Goal: Task Accomplishment & Management: Complete application form

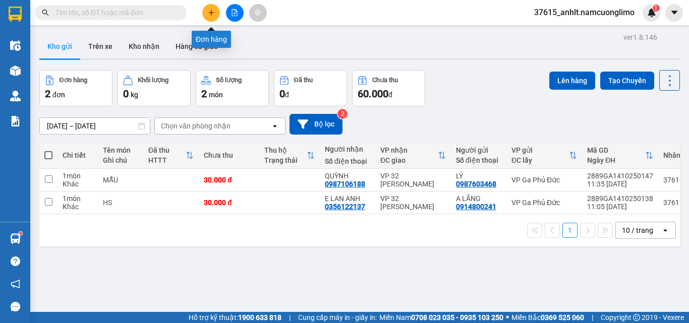
click at [214, 14] on icon "plus" at bounding box center [211, 12] width 7 height 7
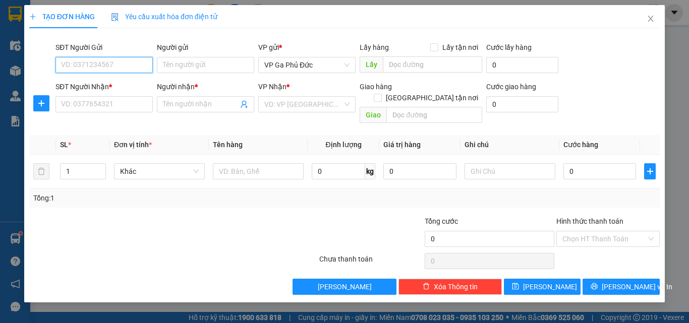
click at [102, 67] on input "SĐT Người Gửi" at bounding box center [103, 65] width 97 height 16
type input "0367129990"
click at [108, 85] on div "0367129990 - A QUÝ" at bounding box center [104, 85] width 85 height 11
type input "A QUÝ"
type input "0367129990"
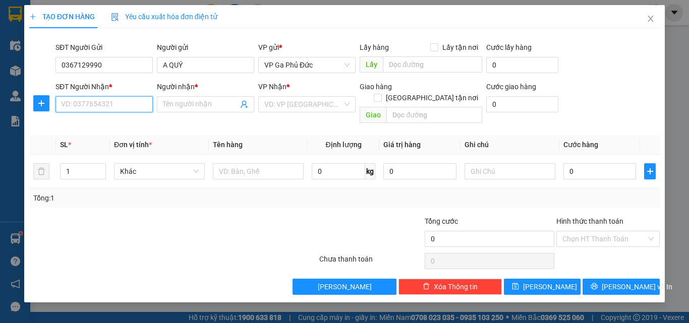
click at [113, 104] on input "SĐT Người Nhận *" at bounding box center [103, 104] width 97 height 16
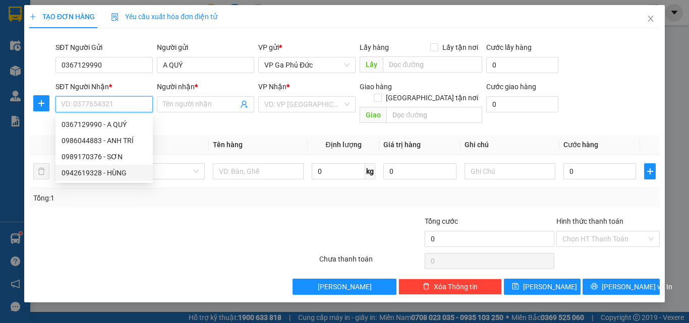
click at [117, 173] on div "0942619328 - HÙNG" at bounding box center [104, 172] width 85 height 11
type input "0942619328"
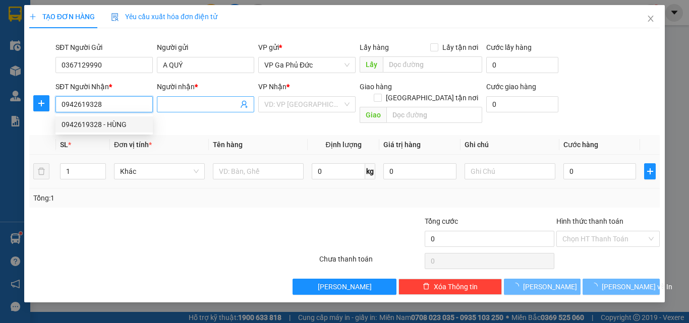
type input "HÙNG"
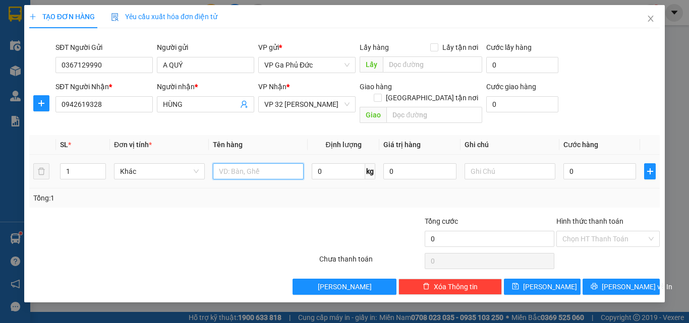
click at [258, 163] on input "text" at bounding box center [258, 171] width 91 height 16
type input "HÀNG MẪU"
click at [583, 164] on input "0" at bounding box center [599, 171] width 73 height 16
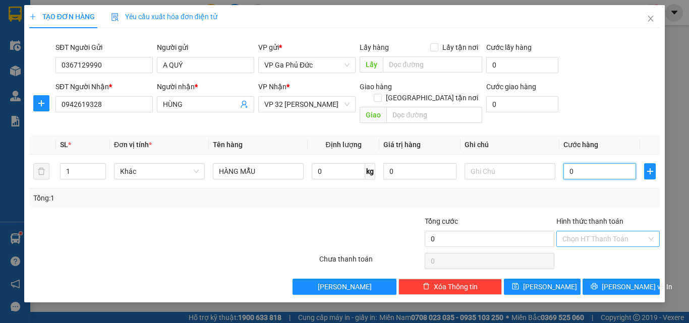
type input "4"
type input "40"
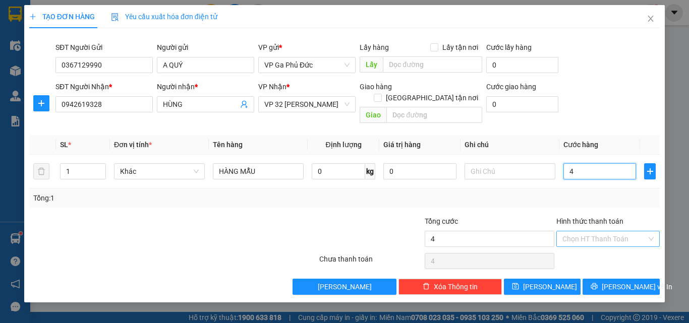
type input "40"
type input "400"
type input "4.000"
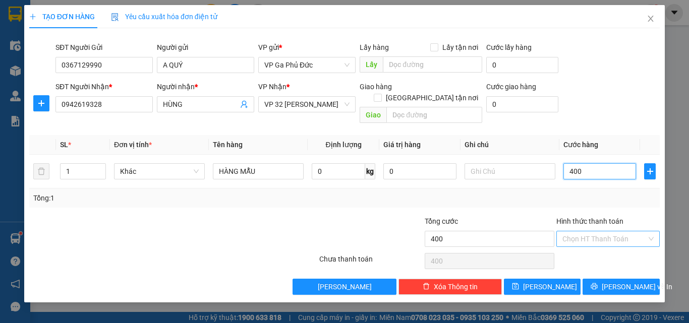
type input "4.000"
type input "40.000"
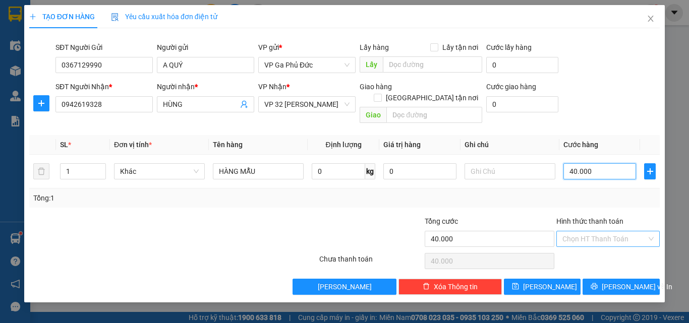
type input "40.000"
click at [606, 231] on input "Hình thức thanh toán" at bounding box center [604, 238] width 84 height 15
click at [243, 196] on div "Tổng: 1" at bounding box center [344, 198] width 630 height 19
click at [636, 281] on span "[PERSON_NAME] và In" at bounding box center [637, 286] width 71 height 11
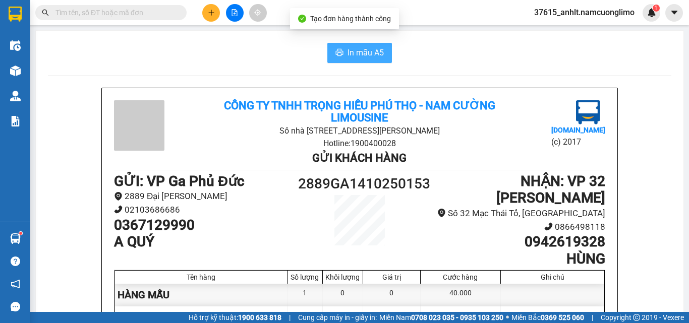
click at [355, 53] on span "In mẫu A5" at bounding box center [365, 52] width 36 height 13
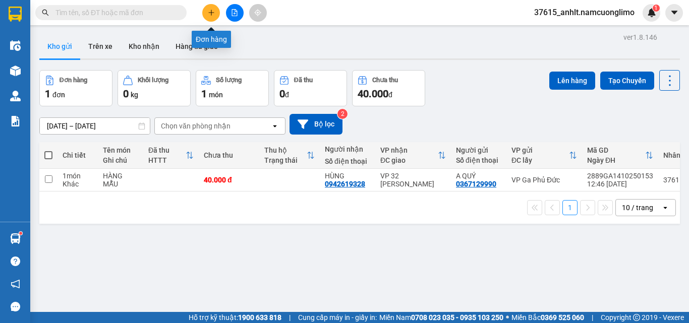
click at [213, 6] on button at bounding box center [211, 13] width 18 height 18
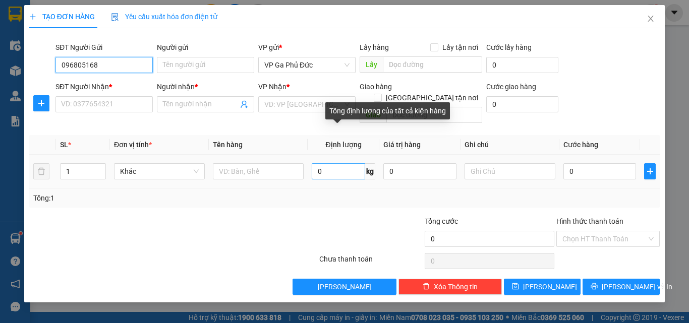
type input "0968051687"
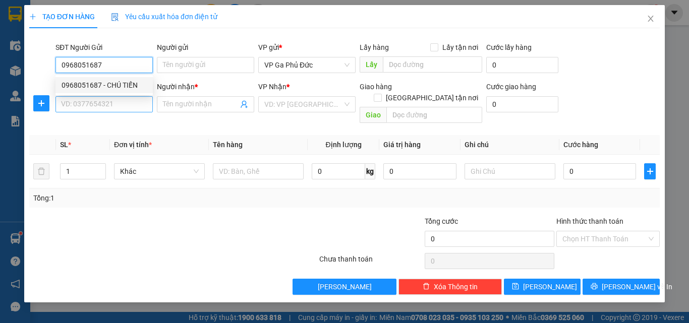
drag, startPoint x: 132, startPoint y: 83, endPoint x: 142, endPoint y: 102, distance: 21.9
click at [135, 86] on div "0968051687 - CHÚ TIẾN" at bounding box center [104, 85] width 85 height 11
type input "CHÚ TIẾN"
type input "0968051687"
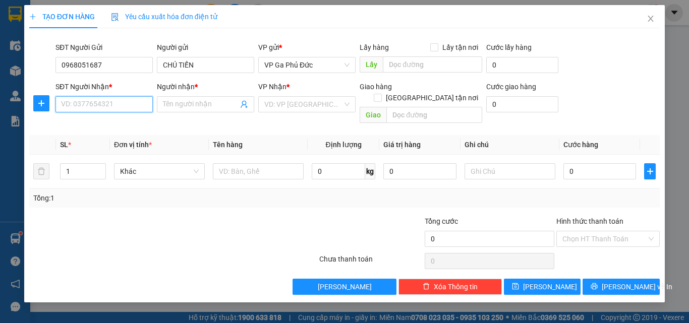
click at [136, 109] on input "SĐT Người Nhận *" at bounding box center [103, 104] width 97 height 16
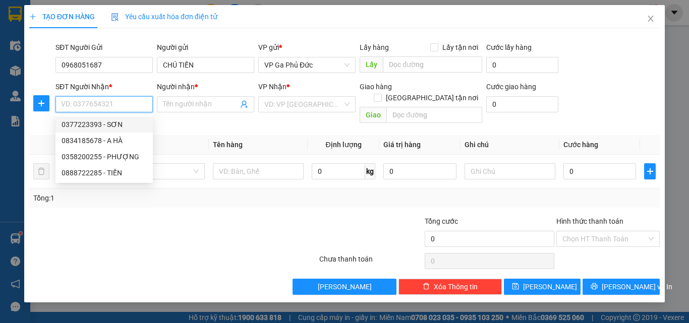
click at [117, 125] on div "0377223393 - SƠN" at bounding box center [104, 124] width 85 height 11
type input "0377223393"
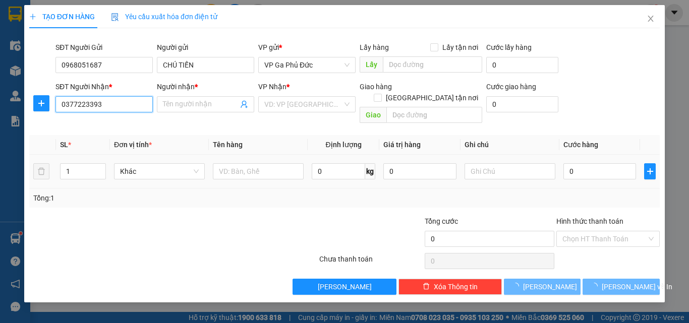
type input "SƠN"
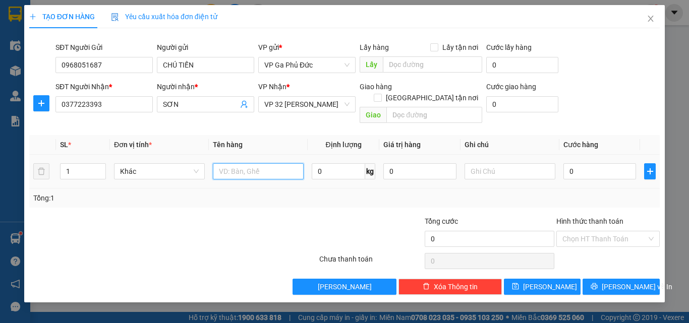
click at [248, 167] on input "text" at bounding box center [258, 171] width 91 height 16
type input "TP"
click at [606, 163] on input "0" at bounding box center [599, 171] width 73 height 16
type input "4"
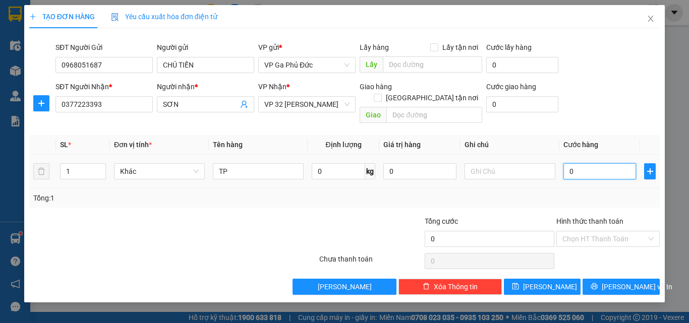
type input "4"
type input "40"
type input "40.000"
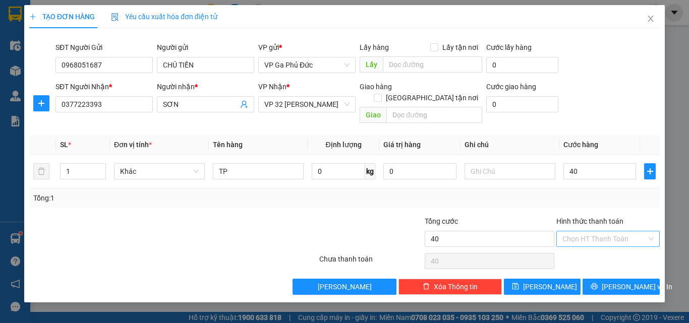
type input "40.000"
click at [599, 231] on input "Hình thức thanh toán" at bounding box center [604, 238] width 84 height 15
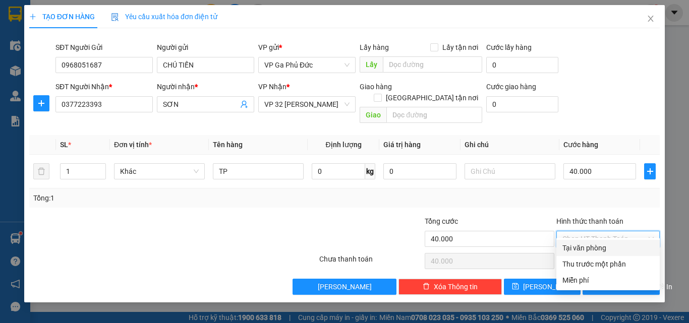
click at [611, 248] on div "Tại văn phòng" at bounding box center [607, 248] width 91 height 11
type input "0"
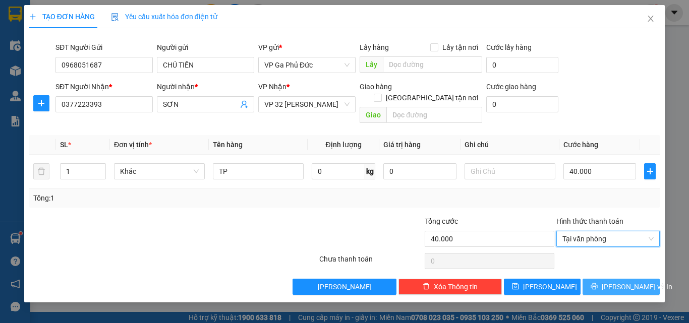
click at [632, 281] on span "[PERSON_NAME] và In" at bounding box center [637, 286] width 71 height 11
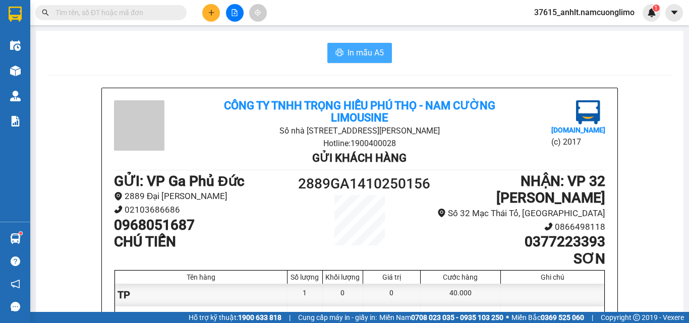
click at [347, 48] on span "In mẫu A5" at bounding box center [365, 52] width 36 height 13
